Goal: Task Accomplishment & Management: Complete application form

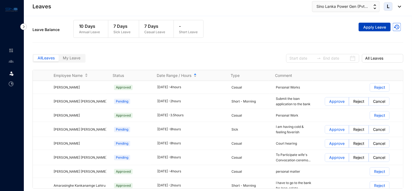
click at [376, 26] on span "Apply Leave" at bounding box center [374, 27] width 23 height 5
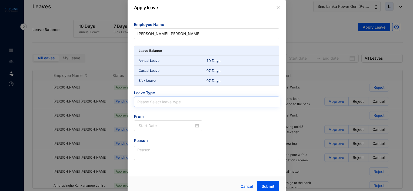
click at [157, 101] on input "search" at bounding box center [206, 102] width 139 height 10
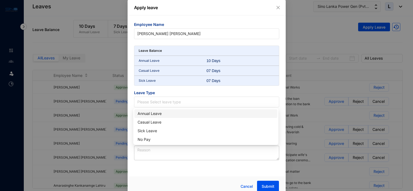
click at [226, 23] on span "Employee Name" at bounding box center [206, 25] width 145 height 6
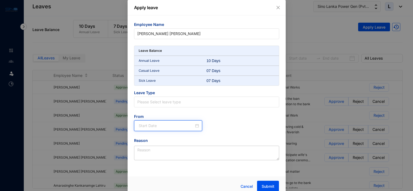
click at [176, 125] on input at bounding box center [167, 126] width 56 height 6
click at [225, 130] on div "From" at bounding box center [207, 126] width 154 height 24
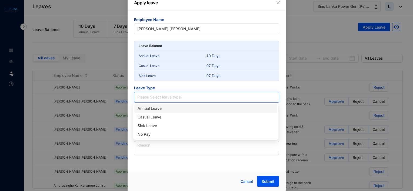
click at [206, 98] on input "search" at bounding box center [206, 97] width 139 height 10
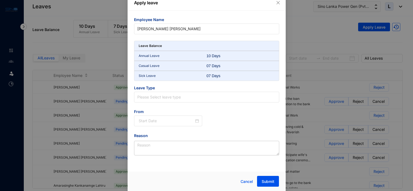
click at [195, 169] on div "Apply leave Employee Name A.G. Lahiru [PERSON_NAME] Leave Balance Annual Leave …" at bounding box center [207, 93] width 158 height 197
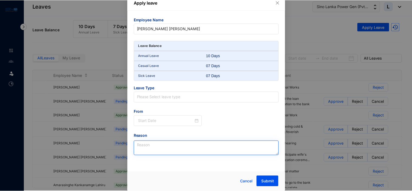
scroll to position [0, 0]
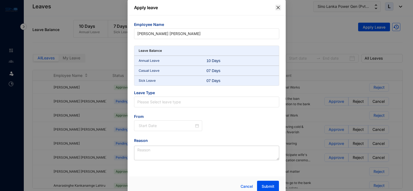
click at [276, 6] on icon "close" at bounding box center [277, 7] width 3 height 3
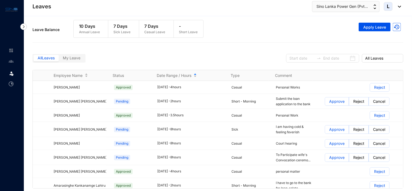
click at [69, 57] on span "My Leave" at bounding box center [72, 58] width 18 height 5
click at [59, 59] on input "My Leave" at bounding box center [59, 59] width 0 height 0
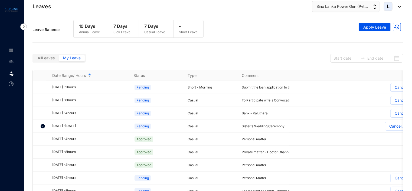
click at [398, 8] on div "L" at bounding box center [391, 6] width 17 height 9
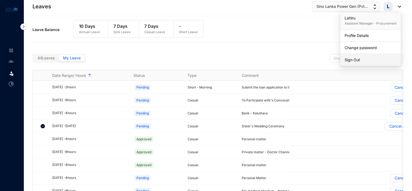
click at [363, 58] on link "Sign Out" at bounding box center [370, 59] width 52 height 5
